Goal: Task Accomplishment & Management: Use online tool/utility

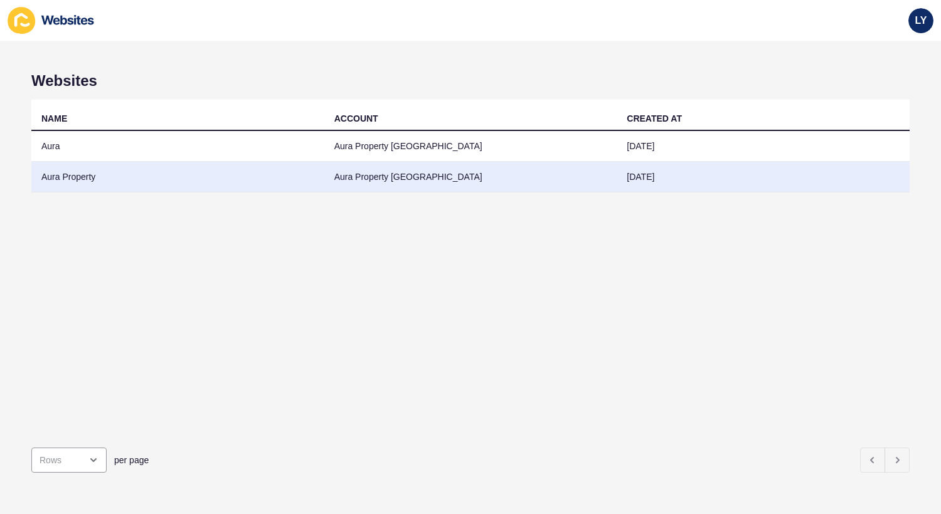
click at [167, 171] on td "Aura Property" at bounding box center [177, 177] width 293 height 31
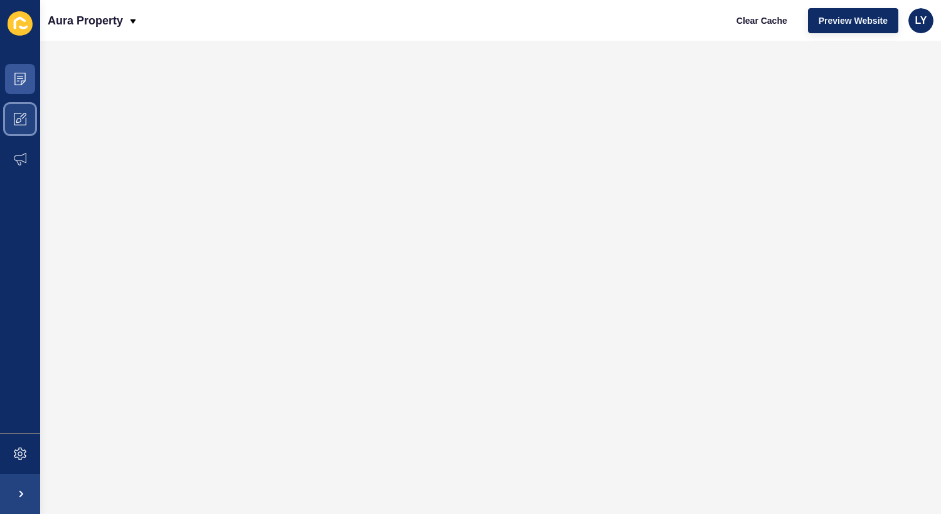
click at [11, 109] on span at bounding box center [20, 119] width 40 height 40
click at [9, 455] on span at bounding box center [20, 454] width 40 height 40
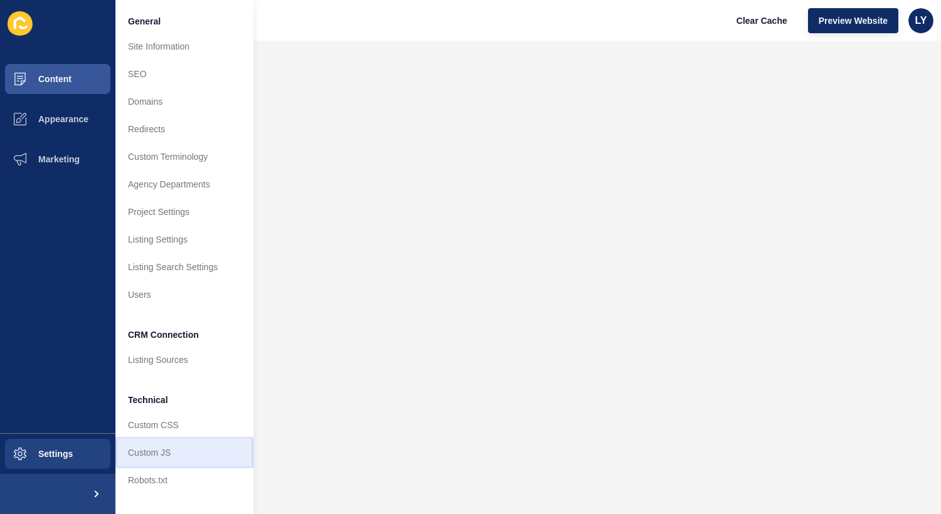
click at [191, 443] on link "Custom JS" at bounding box center [184, 453] width 138 height 28
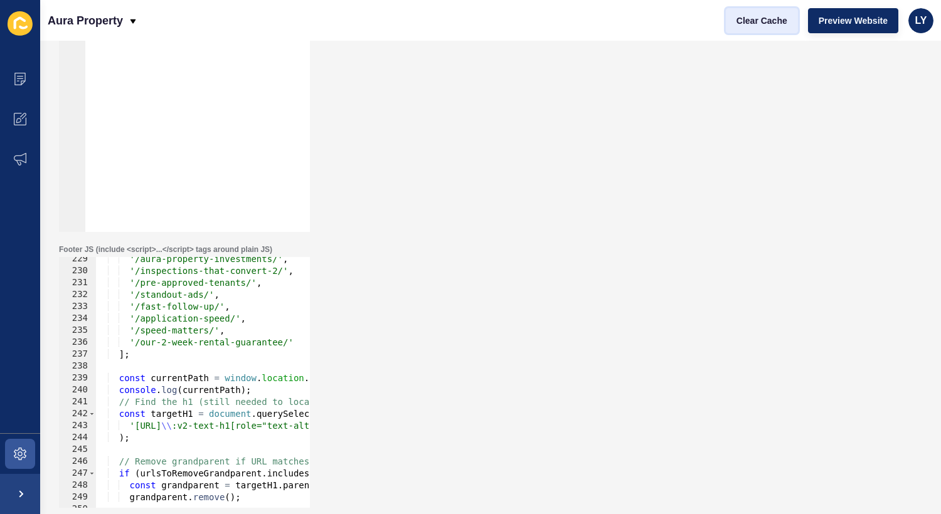
click at [773, 13] on button "Clear Cache" at bounding box center [762, 20] width 72 height 25
click at [773, 23] on span "Clear Cache" at bounding box center [761, 20] width 51 height 13
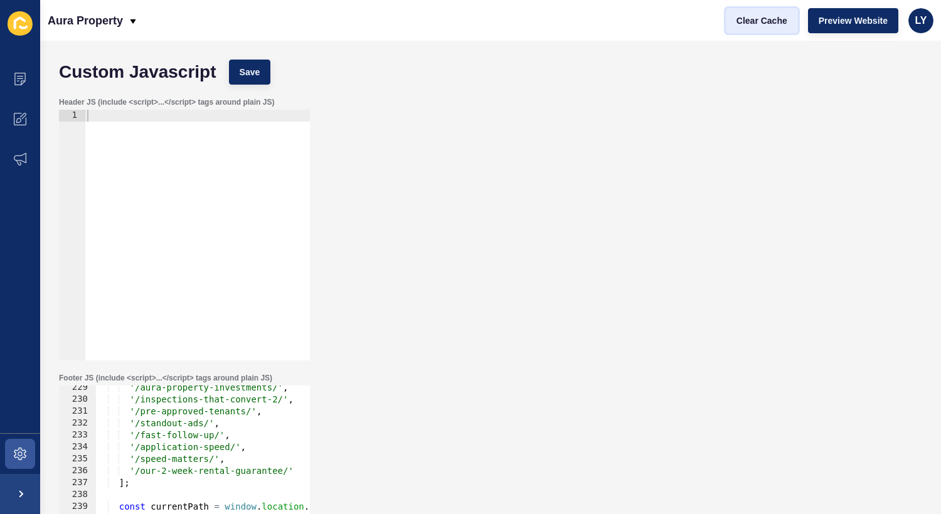
click at [757, 23] on span "Clear Cache" at bounding box center [761, 20] width 51 height 13
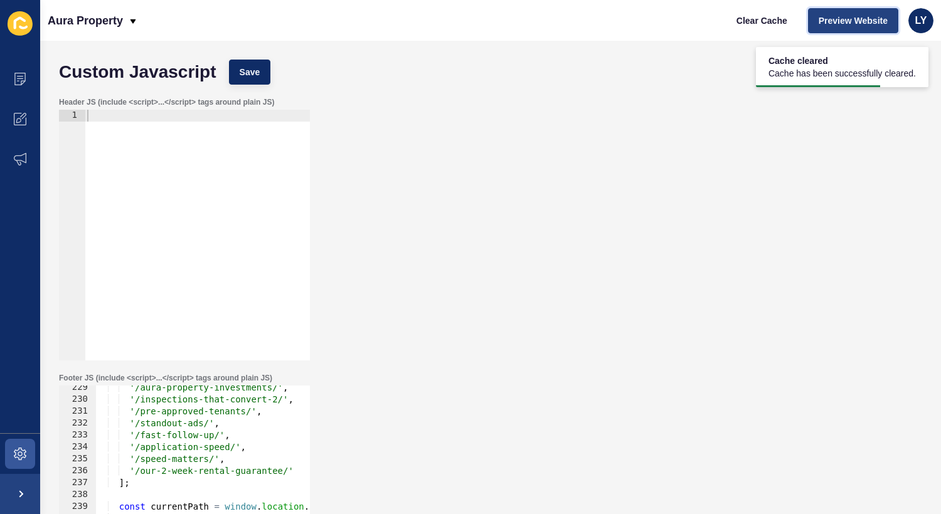
click at [837, 23] on span "Preview Website" at bounding box center [852, 20] width 69 height 13
